Goal: Task Accomplishment & Management: Use online tool/utility

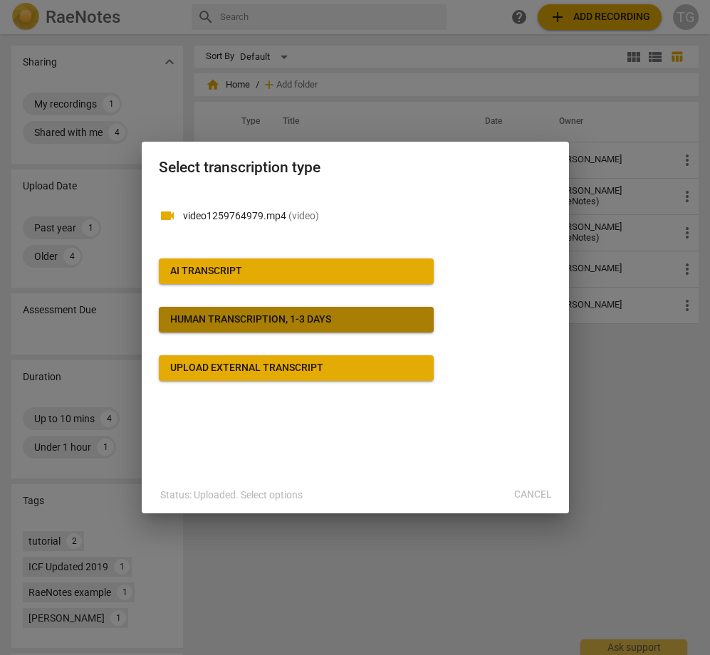
click at [315, 323] on div "Human transcription, 1-3 days" at bounding box center [250, 320] width 161 height 14
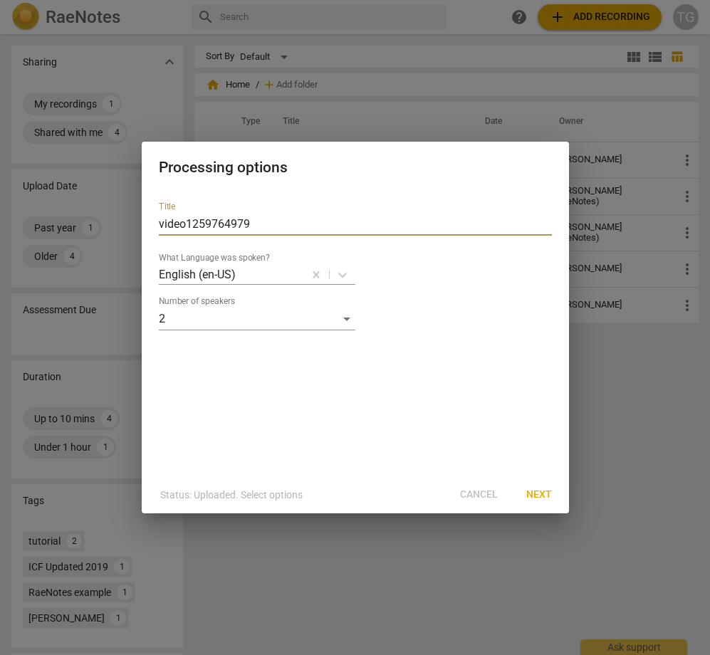
drag, startPoint x: 267, startPoint y: 221, endPoint x: 114, endPoint y: 219, distance: 153.1
click at [114, 219] on div "Processing options Title video1259764979 What Language was spoken? English (en-…" at bounding box center [355, 327] width 710 height 655
type input "[PERSON_NAME]+[PERSON_NAME]"
click at [545, 498] on span "Next" at bounding box center [539, 495] width 26 height 14
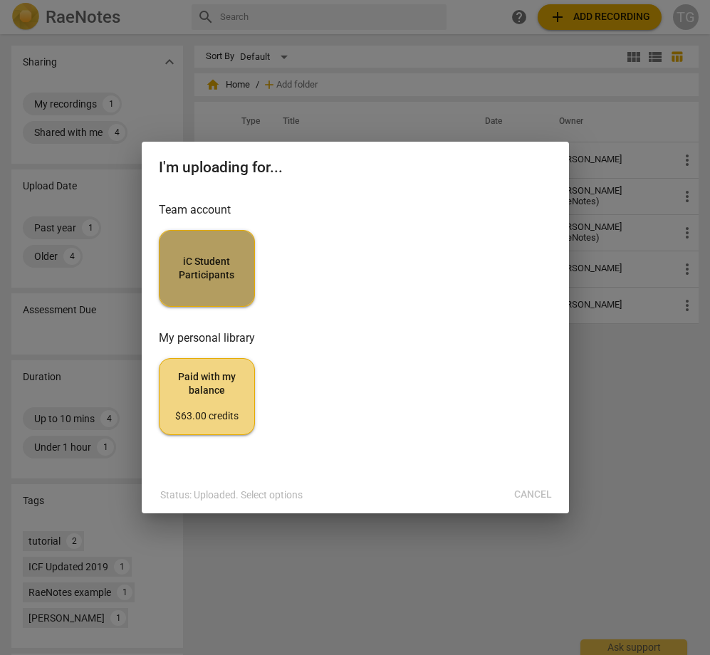
click at [220, 277] on span "iC Student Participants" at bounding box center [207, 269] width 72 height 28
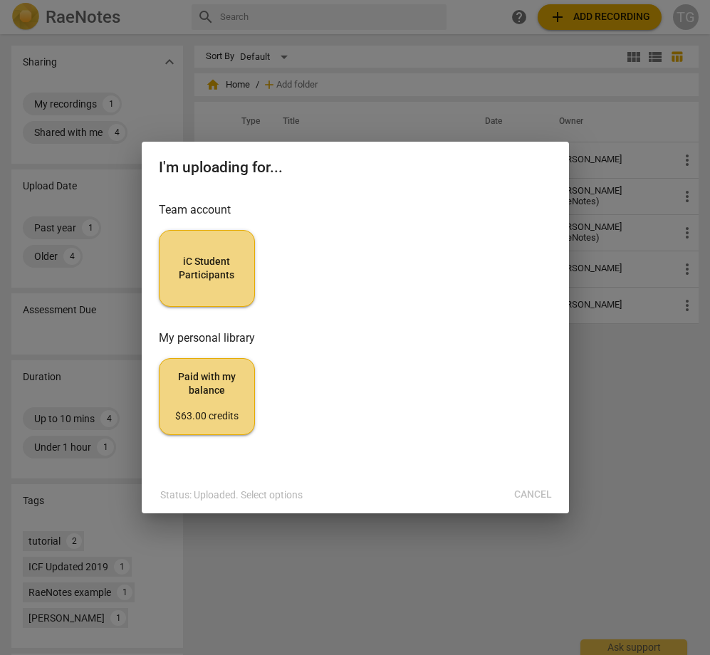
click at [535, 498] on div "Status: Uploaded. Select options Cancel" at bounding box center [355, 495] width 421 height 26
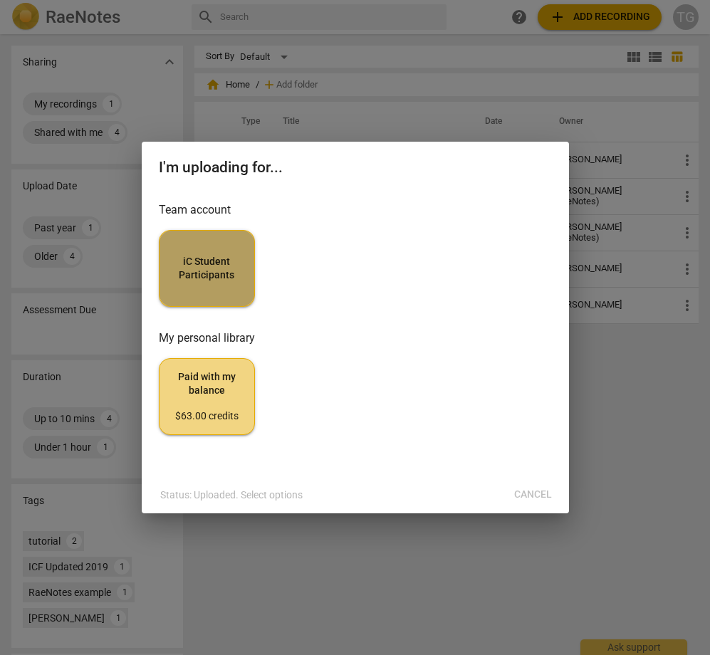
click at [215, 280] on span "iC Student Participants" at bounding box center [207, 269] width 72 height 28
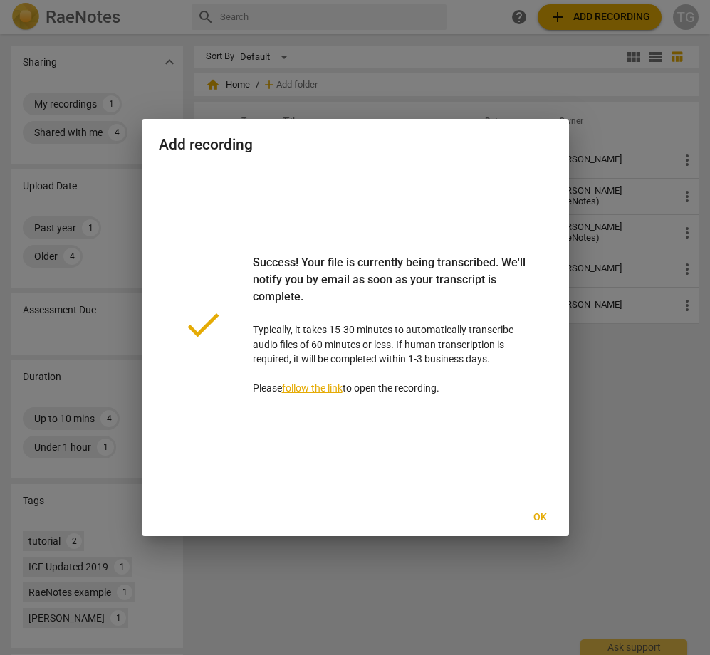
click at [541, 522] on span "Ok" at bounding box center [540, 517] width 23 height 14
